Goal: Book appointment/travel/reservation

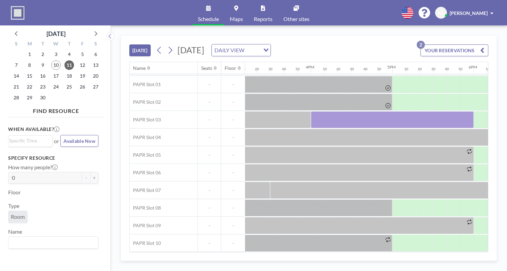
scroll to position [18, 1266]
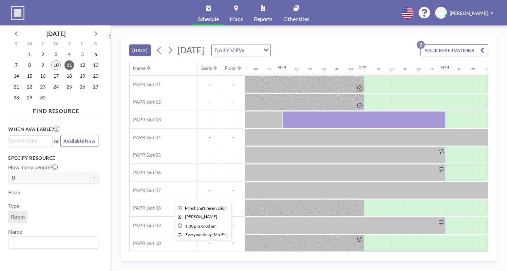
click at [362, 237] on icon at bounding box center [360, 239] width 5 height 5
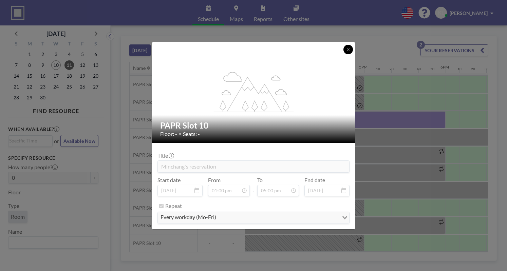
click at [348, 49] on icon at bounding box center [348, 50] width 4 height 4
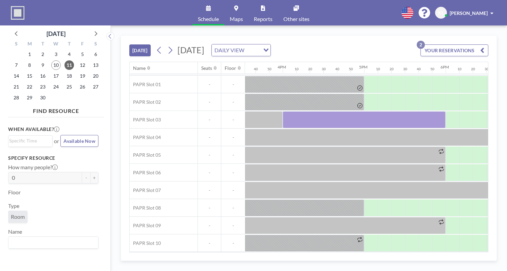
drag, startPoint x: 374, startPoint y: 256, endPoint x: 359, endPoint y: 253, distance: 15.5
click at [359, 254] on div "[DATE] [DATE] DAILY VIEW Loading... YOUR RESERVATIONS 2 Name Seats Floor 12AM 1…" at bounding box center [309, 148] width 376 height 225
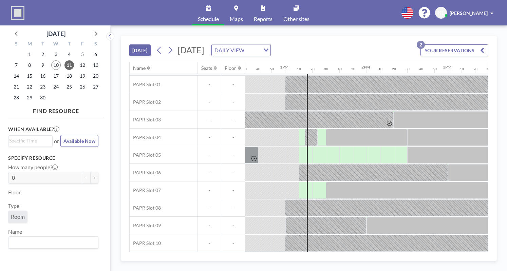
scroll to position [18, 1037]
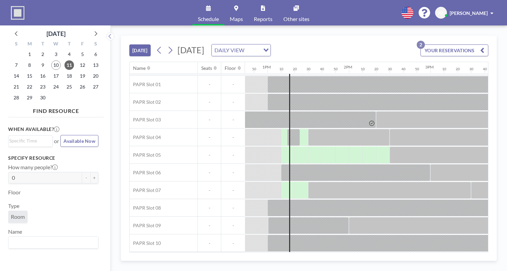
click at [349, 34] on div "[DATE] [DATE] DAILY VIEW Loading... YOUR RESERVATIONS 2 Name Seats Floor 12AM 1…" at bounding box center [309, 148] width 397 height 246
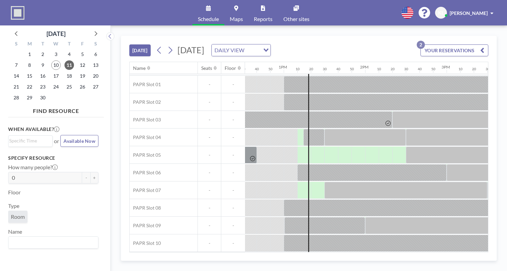
scroll to position [18, 1011]
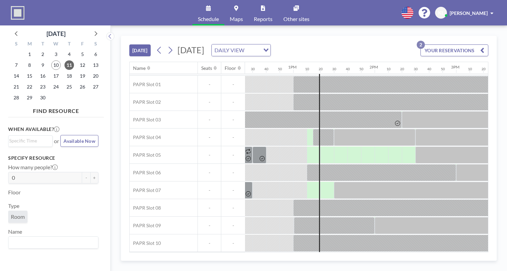
click at [263, 263] on div "[DATE] [DATE] DAILY VIEW Loading... YOUR RESERVATIONS 2 Name Seats Floor 12AM 1…" at bounding box center [309, 148] width 397 height 246
click at [492, 17] on div "KL [PERSON_NAME]" at bounding box center [465, 13] width 61 height 12
click at [492, 11] on span at bounding box center [492, 13] width 3 height 5
click at [271, 51] on div "DAILY VIEW Loading..." at bounding box center [241, 50] width 59 height 12
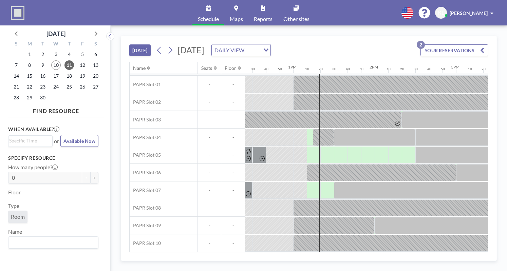
click at [271, 51] on div "DAILY VIEW Loading..." at bounding box center [241, 50] width 59 height 12
click at [345, 69] on li "WEEKLY VIEW" at bounding box center [328, 72] width 58 height 10
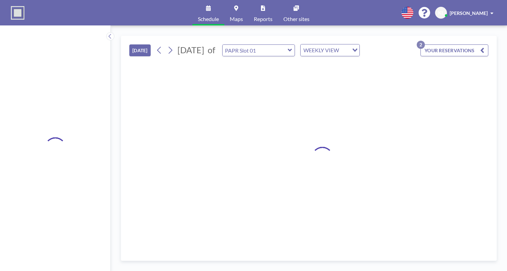
click at [349, 51] on div "WEEKLY VIEW" at bounding box center [325, 49] width 48 height 10
click at [357, 64] on li "DAILY VIEW" at bounding box center [365, 62] width 58 height 10
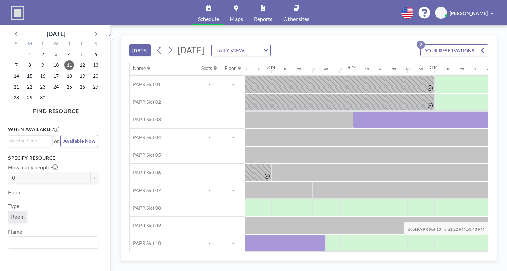
scroll to position [18, 1232]
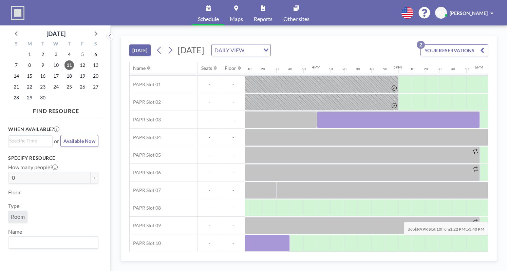
drag, startPoint x: 315, startPoint y: 238, endPoint x: 453, endPoint y: 242, distance: 137.6
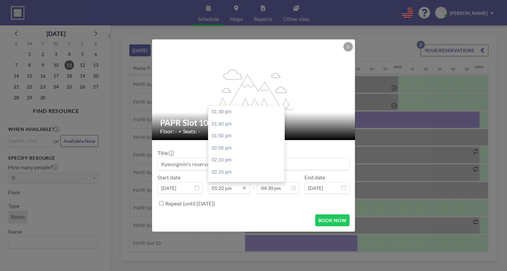
click at [236, 188] on input "01:22 pm" at bounding box center [229, 188] width 42 height 12
click at [231, 124] on div "01:40 pm" at bounding box center [248, 124] width 79 height 12
type input "01:40 pm"
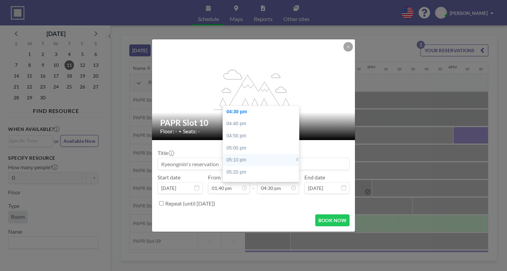
scroll to position [0, 1100]
click at [245, 147] on div "05:00 pm" at bounding box center [262, 148] width 79 height 12
type input "05:00 pm"
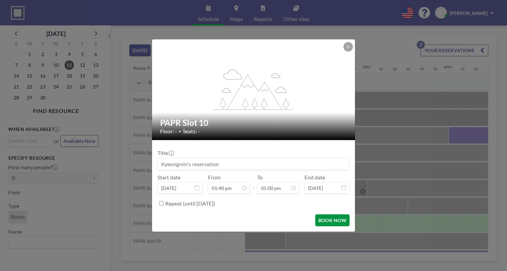
scroll to position [1233, 0]
click at [338, 224] on button "BOOK NOW" at bounding box center [332, 221] width 34 height 12
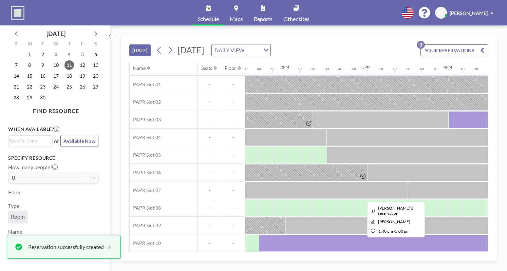
scroll to position [18, 1100]
drag, startPoint x: 343, startPoint y: 248, endPoint x: 347, endPoint y: 249, distance: 4.1
click at [347, 249] on div at bounding box center [395, 243] width 272 height 17
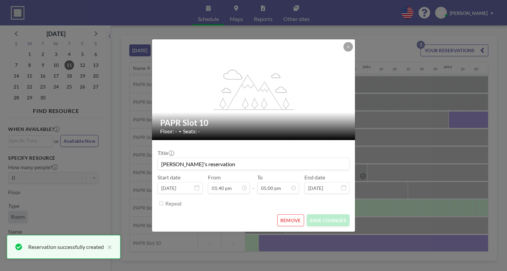
click at [346, 250] on div "flex-grow: 1.2; PAPR Slot 10 Floor: - • Seats: - Title Kyeongmin's reservation …" at bounding box center [253, 135] width 507 height 271
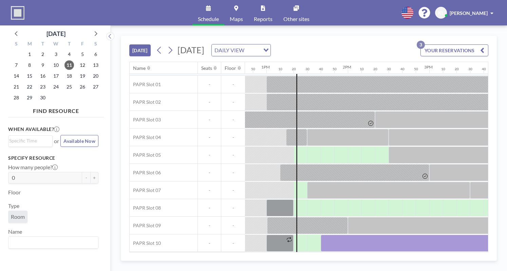
scroll to position [18, 1015]
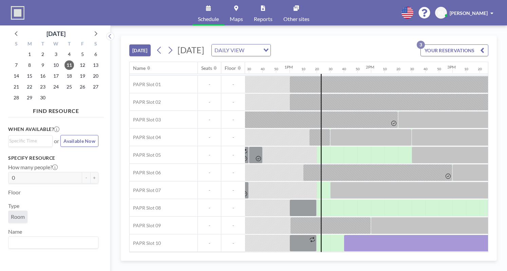
drag, startPoint x: 351, startPoint y: 253, endPoint x: 365, endPoint y: 253, distance: 13.6
click at [365, 253] on div "[DATE] [DATE] DAILY VIEW Loading... YOUR RESERVATIONS 3 Name Seats Floor 12AM 1…" at bounding box center [309, 148] width 376 height 225
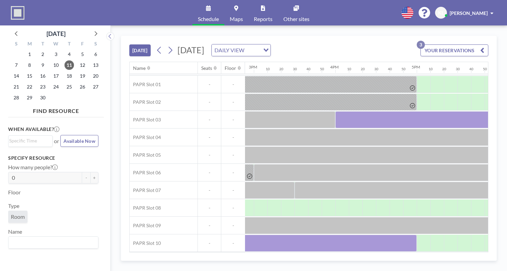
scroll to position [18, 1242]
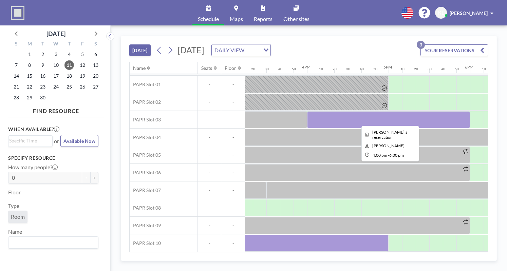
click at [373, 111] on div at bounding box center [388, 119] width 163 height 17
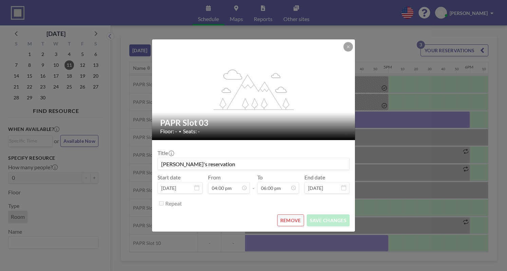
click at [291, 224] on button "REMOVE" at bounding box center [290, 221] width 27 height 12
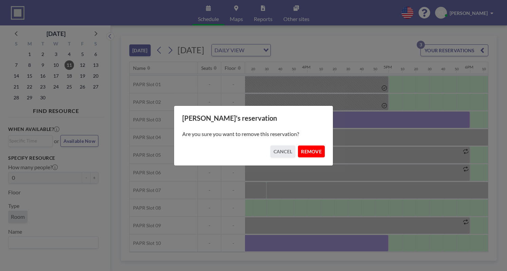
click at [311, 155] on button "REMOVE" at bounding box center [311, 152] width 27 height 12
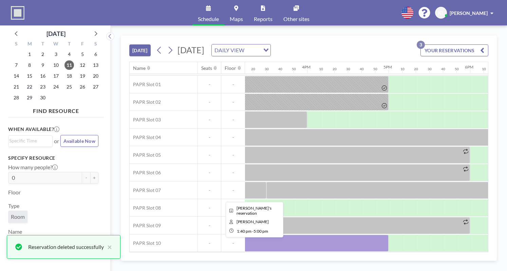
click at [386, 244] on div at bounding box center [253, 243] width 272 height 17
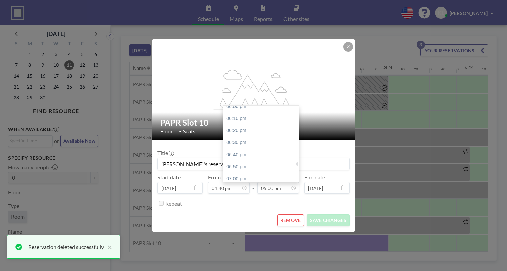
scroll to position [1335, 0]
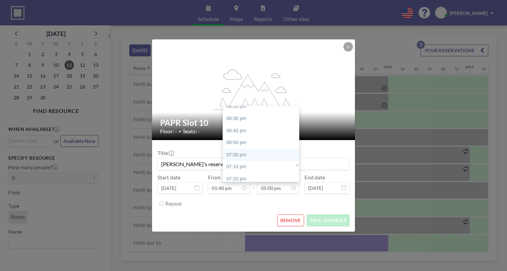
click at [248, 158] on div "07:00 pm" at bounding box center [262, 155] width 79 height 12
type input "07:00 pm"
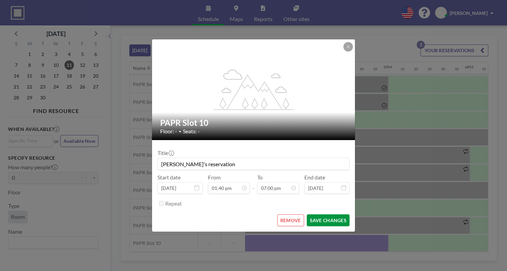
scroll to position [1378, 0]
click at [327, 220] on button "SAVE CHANGES" at bounding box center [328, 221] width 43 height 12
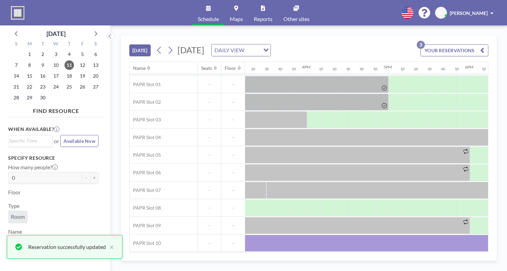
click at [355, 265] on div "[DATE] [DATE] DAILY VIEW Loading... YOUR RESERVATIONS 3 Name Seats Floor 12AM 1…" at bounding box center [309, 148] width 397 height 246
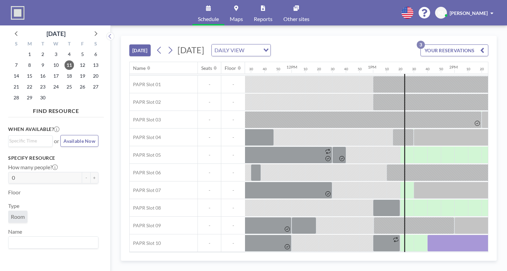
scroll to position [18, 936]
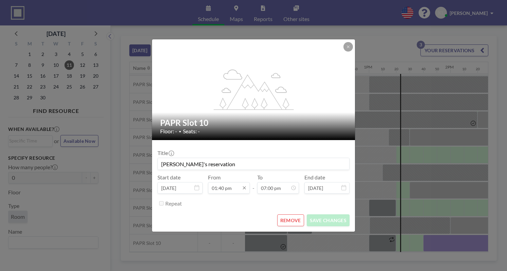
scroll to position [1378, 0]
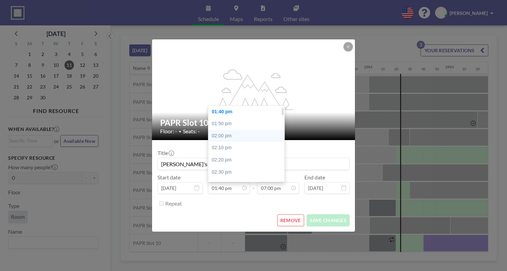
click at [232, 136] on div "02:00 pm" at bounding box center [248, 136] width 79 height 12
type input "02:00 pm"
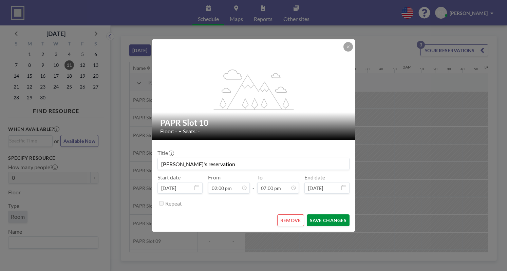
click at [330, 221] on button "SAVE CHANGES" at bounding box center [328, 221] width 43 height 12
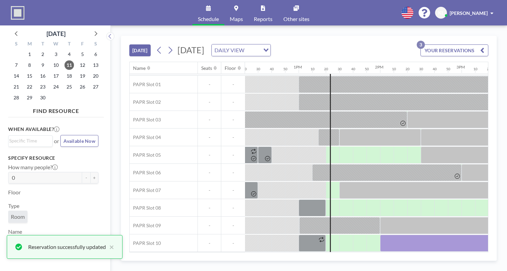
scroll to position [18, 1030]
